Goal: Navigation & Orientation: Find specific page/section

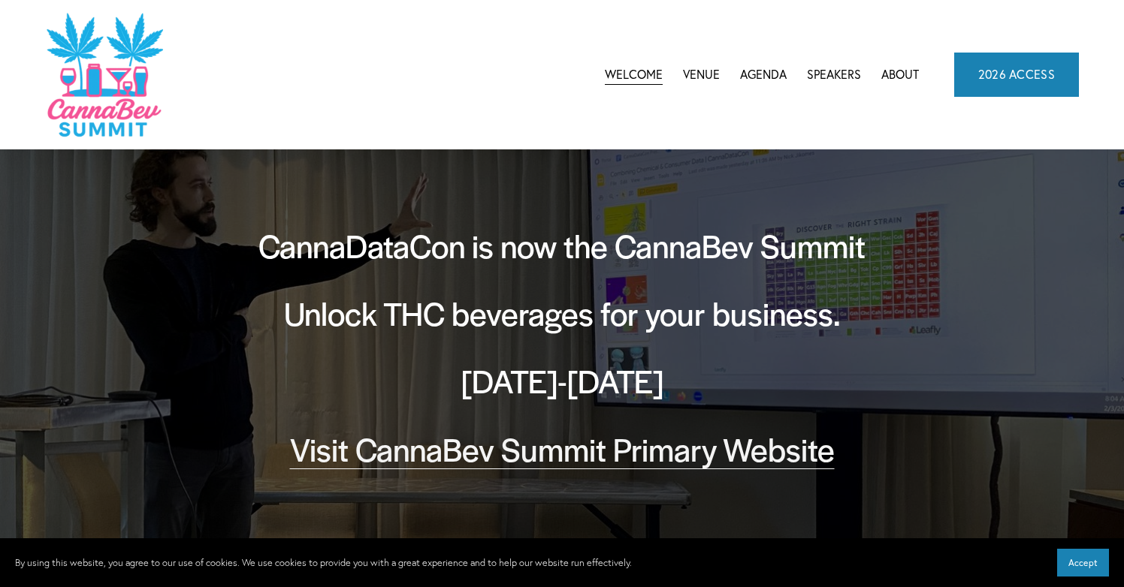
click at [0, 0] on span "CannaBev Summit 2026" at bounding box center [0, 0] width 0 height 0
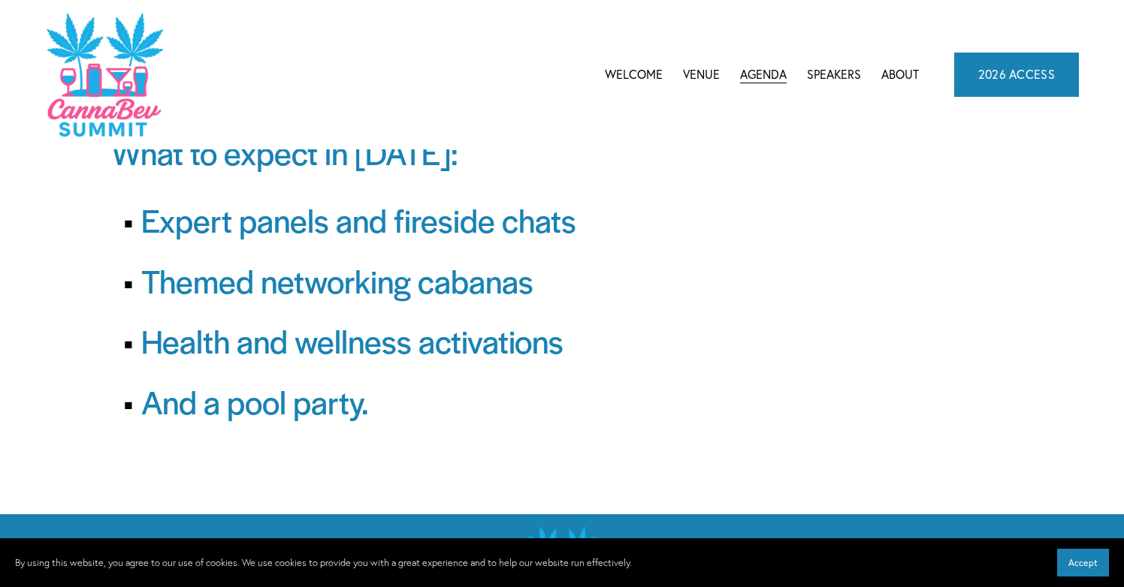
scroll to position [202, 0]
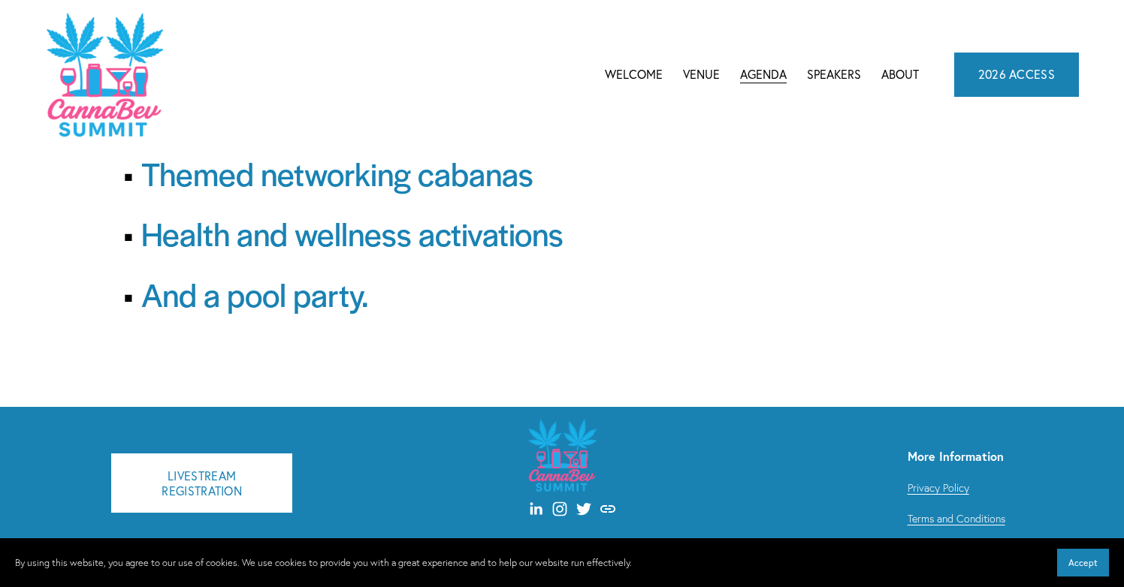
click at [853, 80] on link "Speakers" at bounding box center [834, 74] width 54 height 23
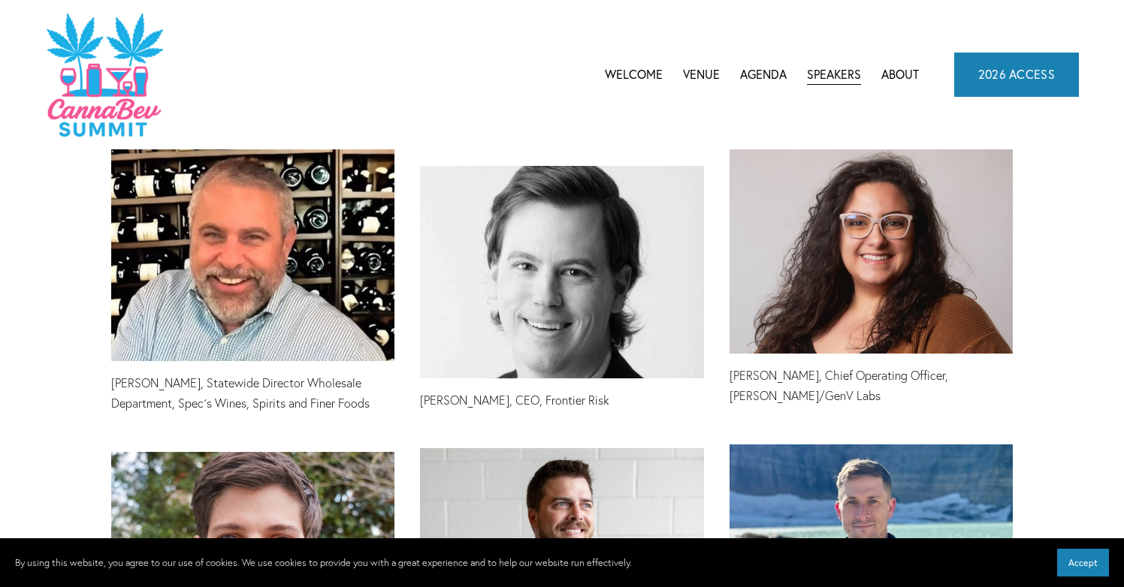
scroll to position [4367, 0]
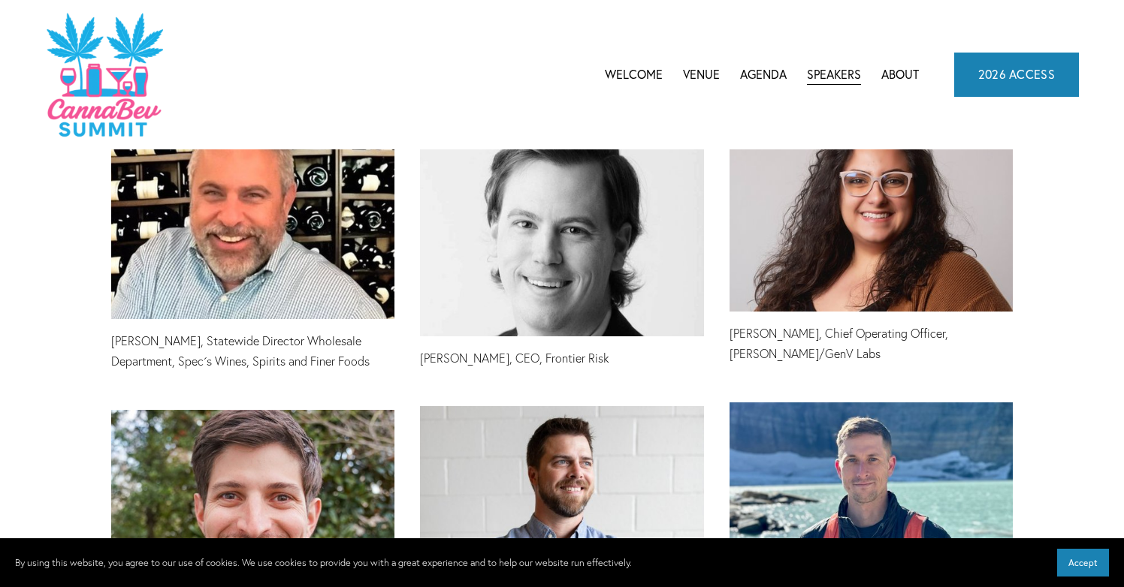
click at [907, 76] on link "About" at bounding box center [900, 74] width 38 height 23
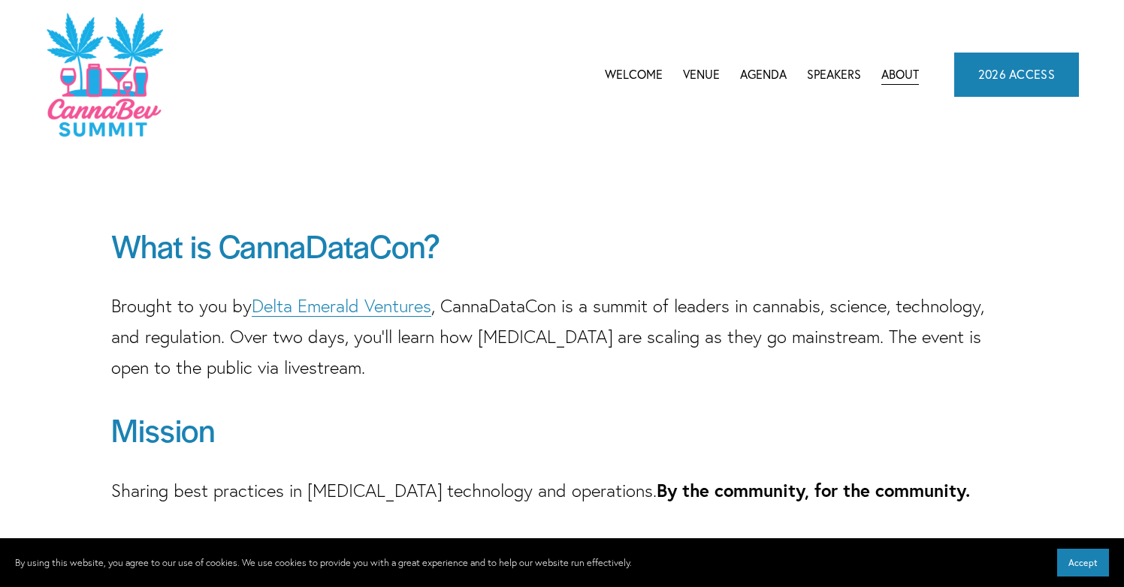
click at [987, 85] on link "2026 ACCESS" at bounding box center [1016, 75] width 125 height 44
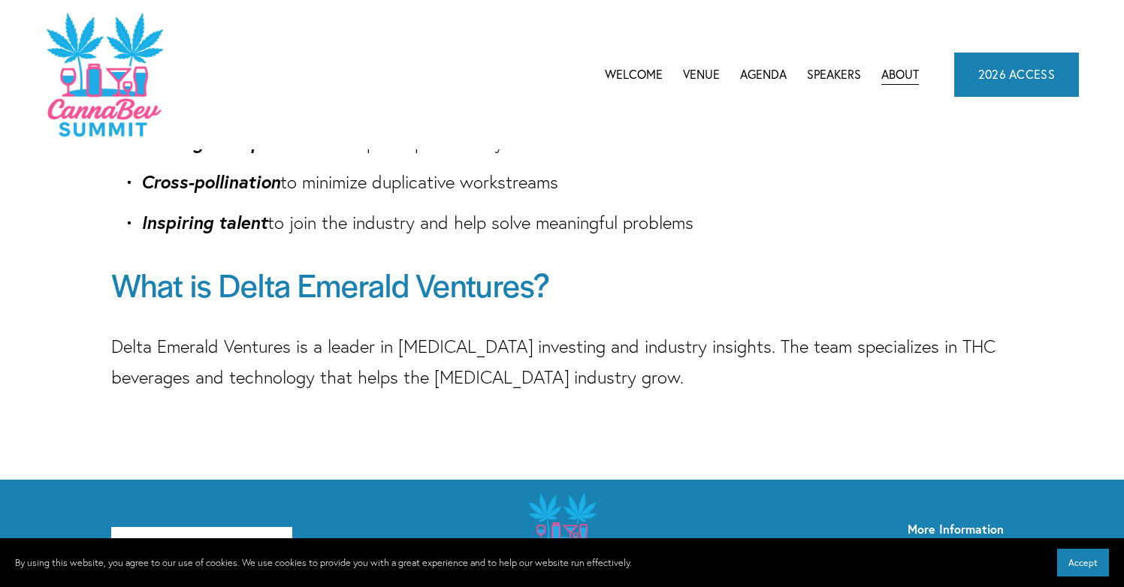
scroll to position [533, 0]
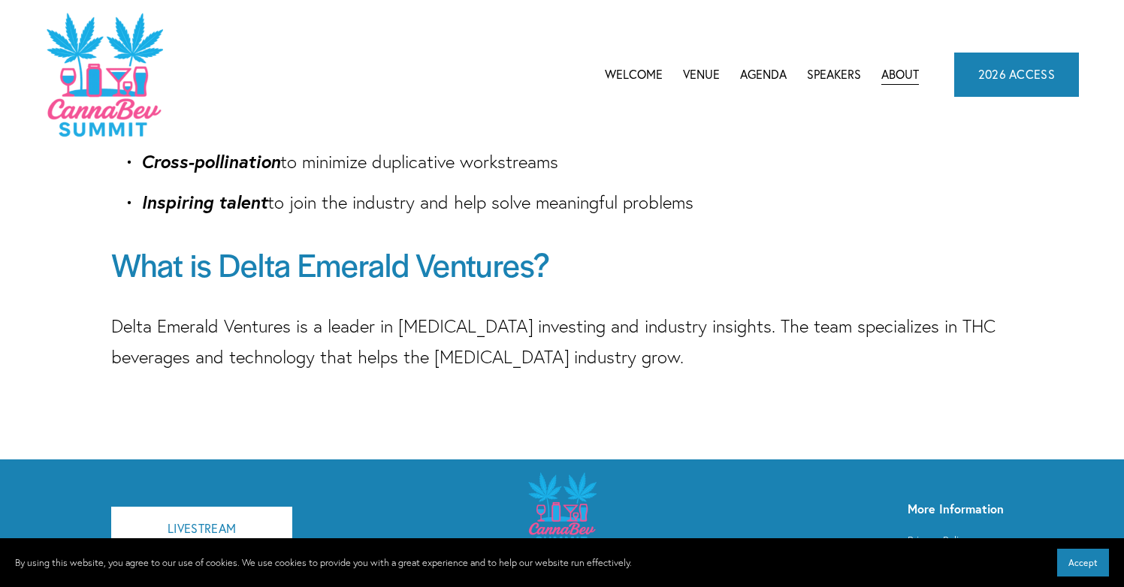
click at [711, 73] on link "Venue" at bounding box center [701, 74] width 37 height 23
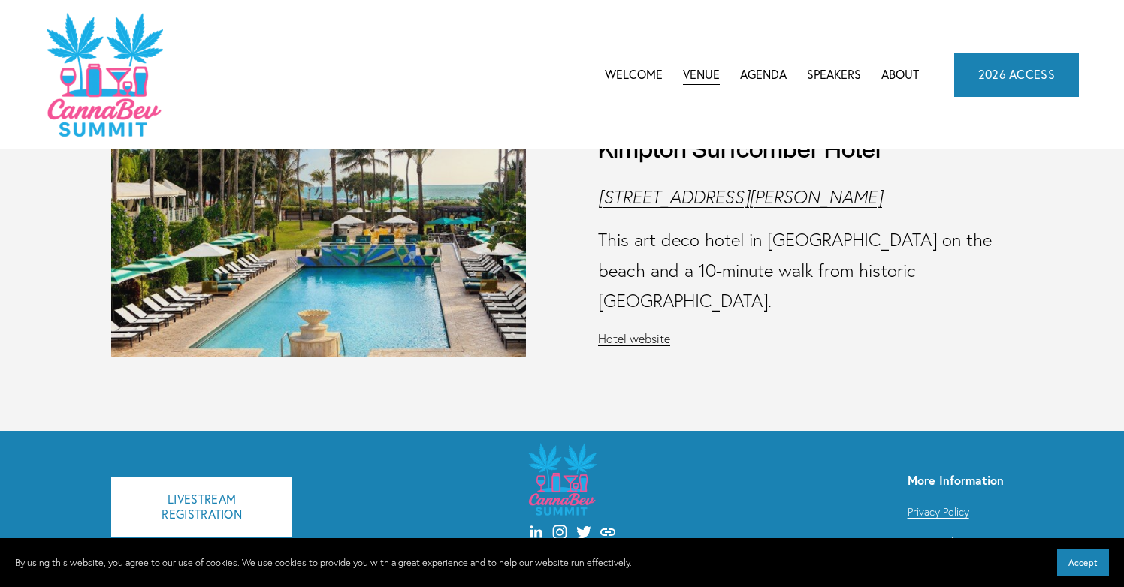
scroll to position [126, 0]
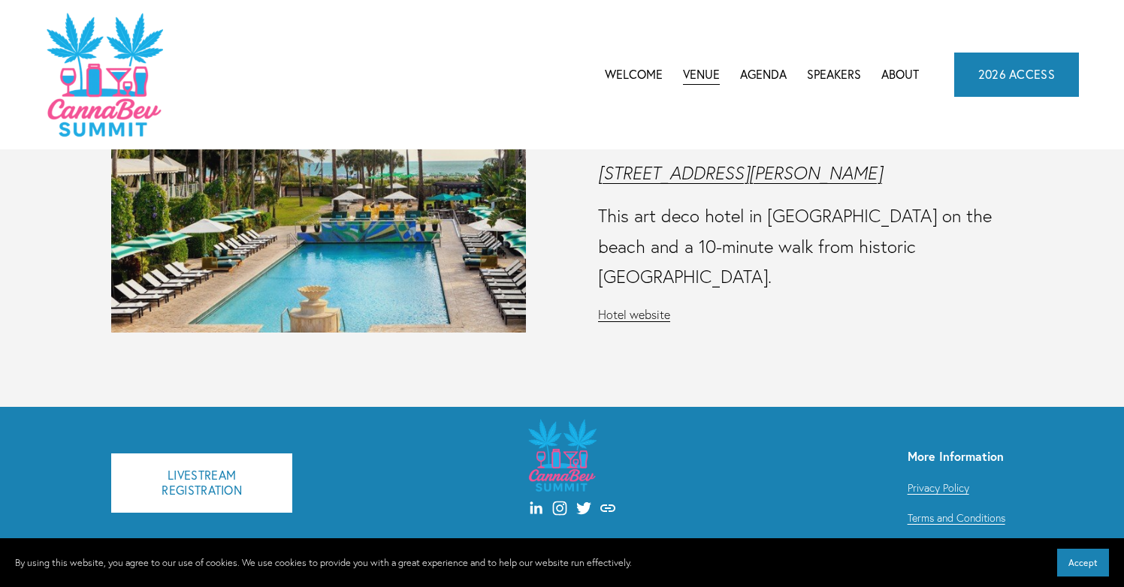
click at [633, 79] on link "Welcome" at bounding box center [634, 74] width 58 height 23
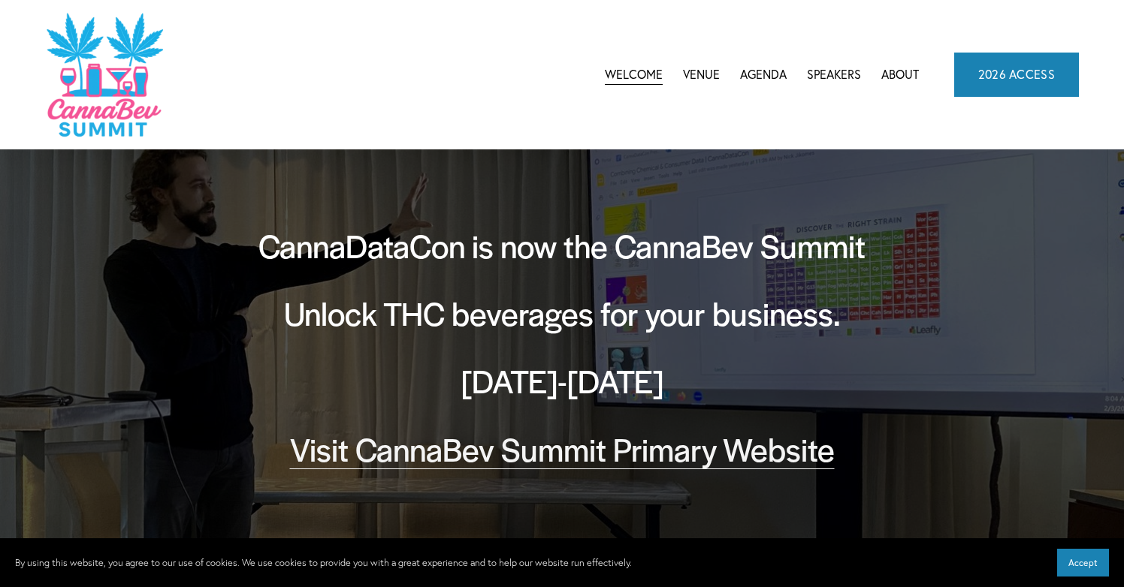
click at [676, 455] on link "Visit CannaBev Summit Primary Website" at bounding box center [562, 449] width 545 height 44
